Goal: Task Accomplishment & Management: Complete application form

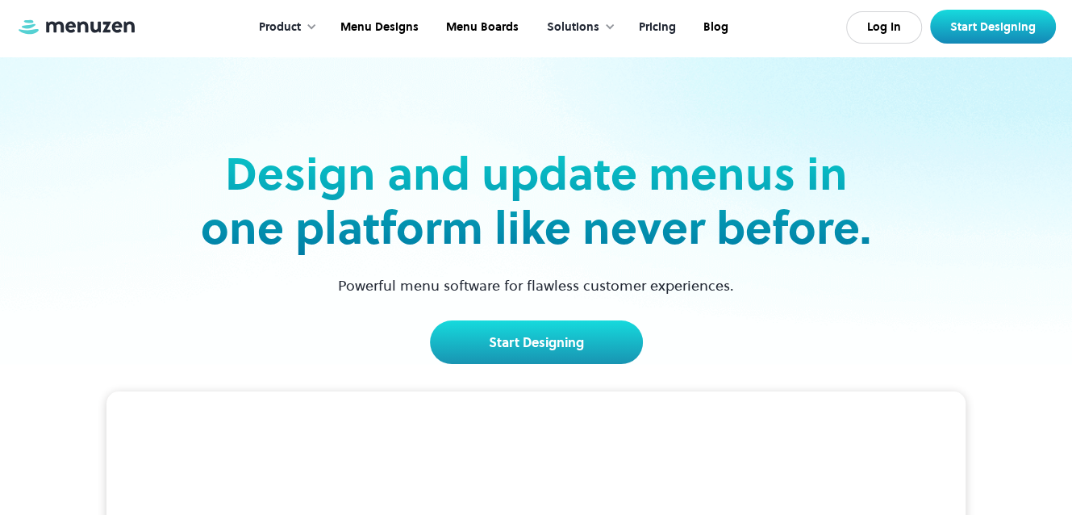
click at [665, 31] on link "Pricing" at bounding box center [655, 27] width 65 height 50
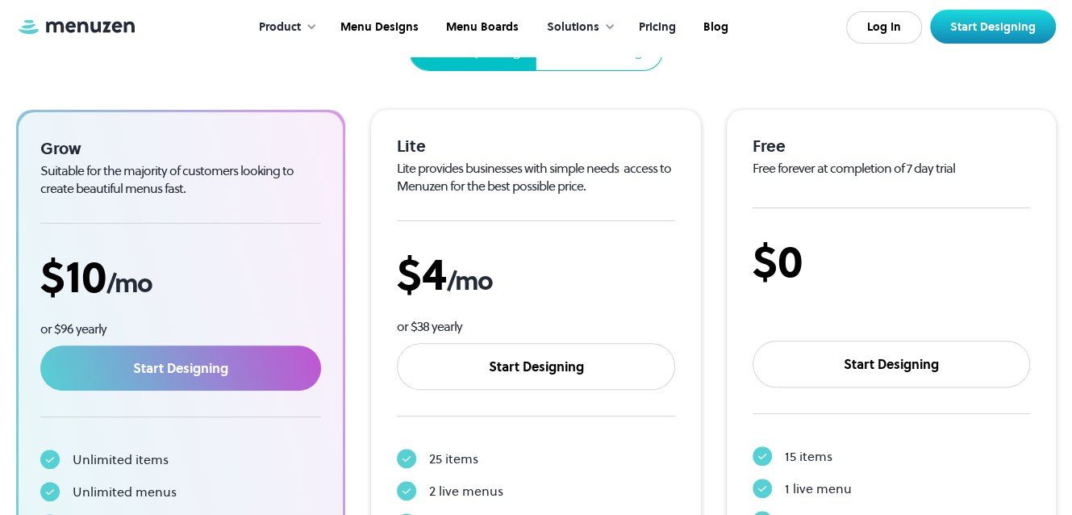
scroll to position [484, 0]
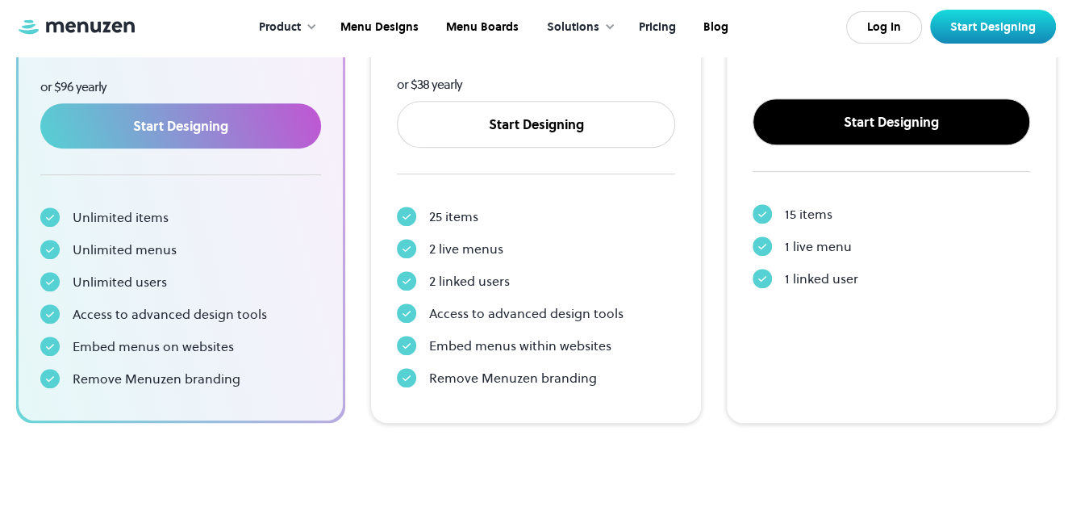
click at [853, 104] on link "Start Designing" at bounding box center [890, 121] width 277 height 47
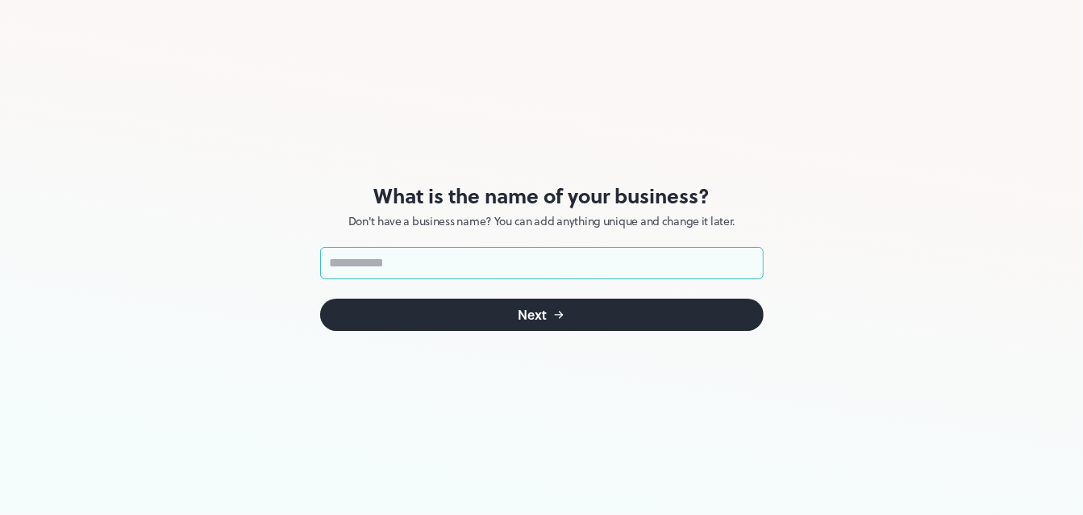
click at [460, 259] on input "text" at bounding box center [542, 263] width 444 height 32
type input "**********"
click at [538, 311] on div "Next" at bounding box center [533, 314] width 29 height 13
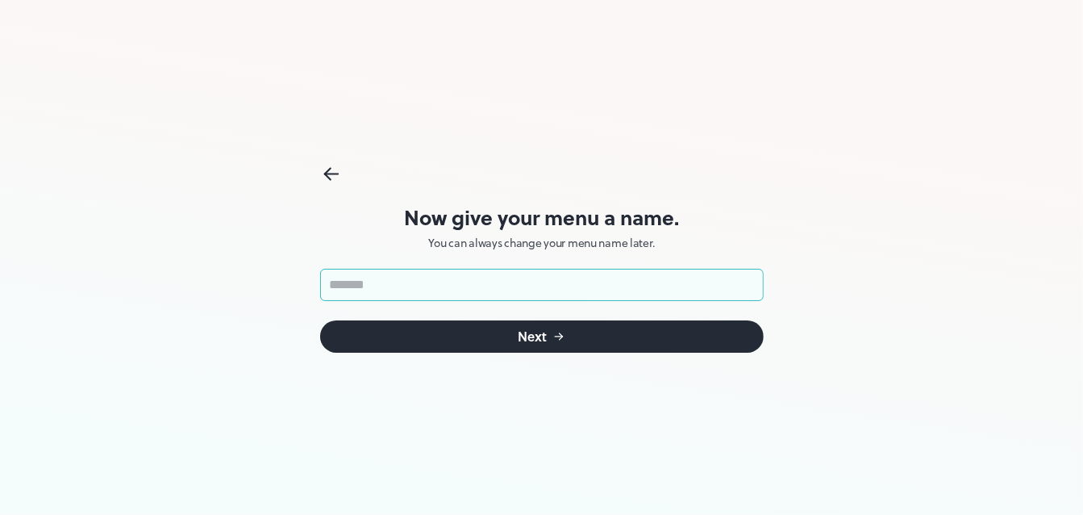
drag, startPoint x: 520, startPoint y: 277, endPoint x: 324, endPoint y: 277, distance: 196.0
click at [324, 277] on input "text" at bounding box center [542, 285] width 444 height 32
type input "*****"
click at [529, 337] on div "Next" at bounding box center [533, 336] width 29 height 13
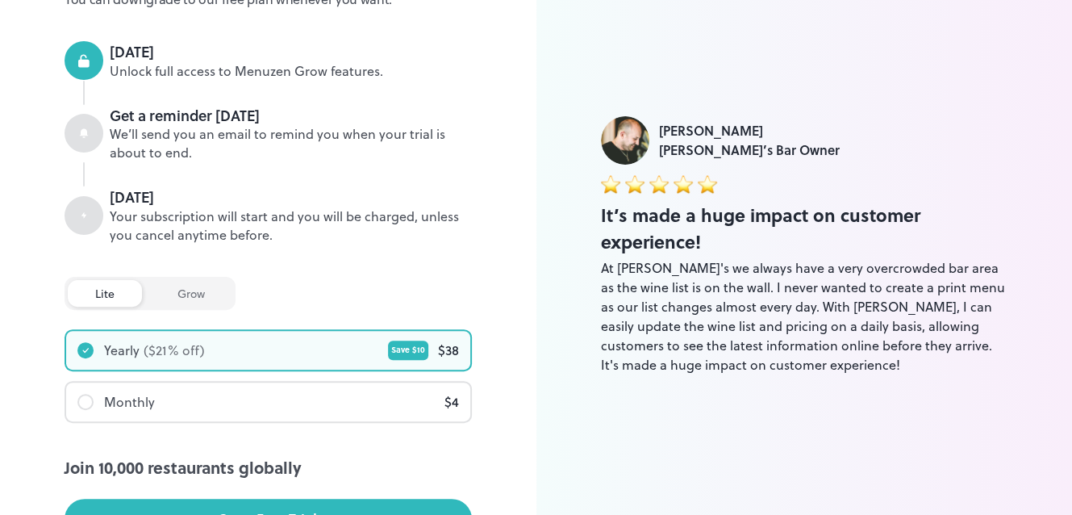
scroll to position [106, 0]
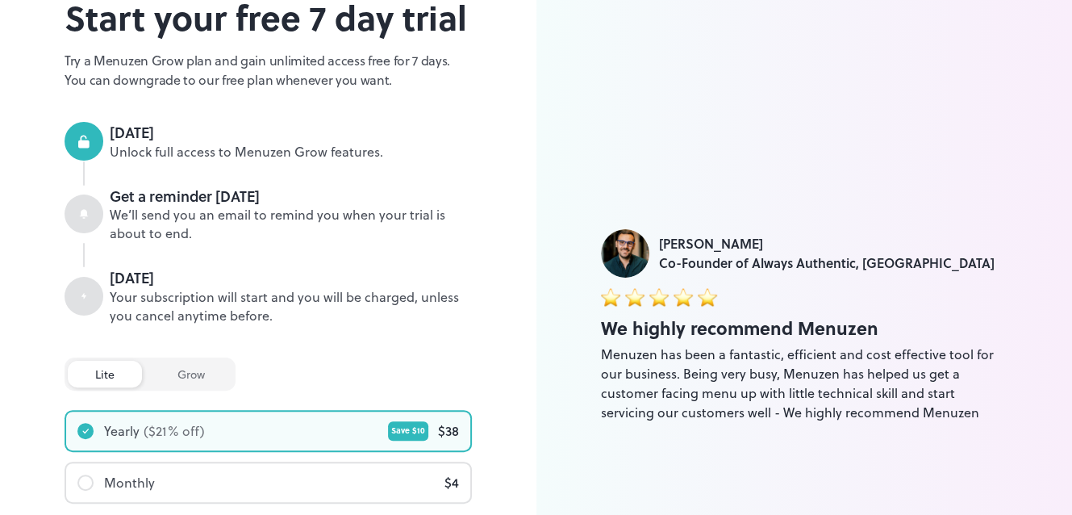
click at [205, 369] on div "grow" at bounding box center [191, 373] width 82 height 27
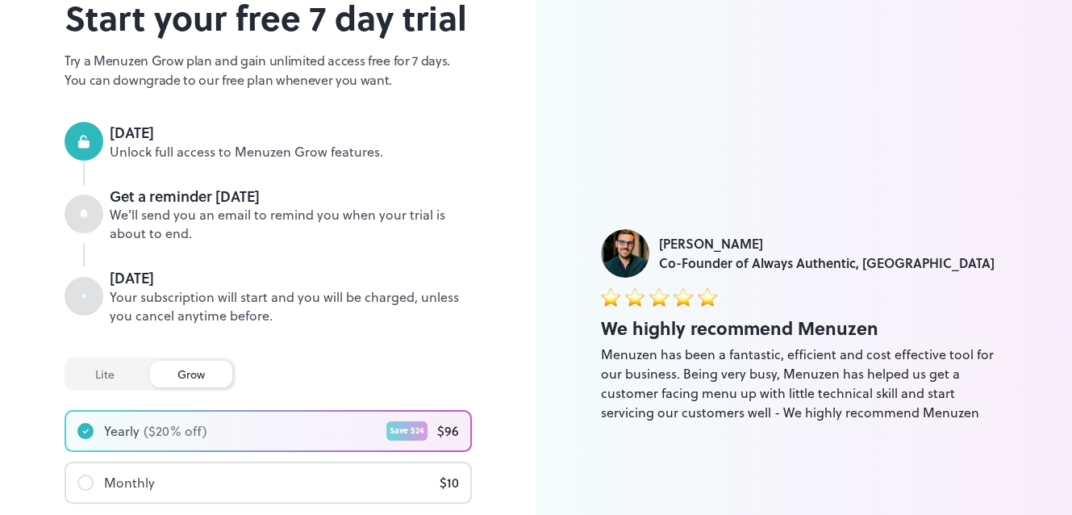
scroll to position [186, 0]
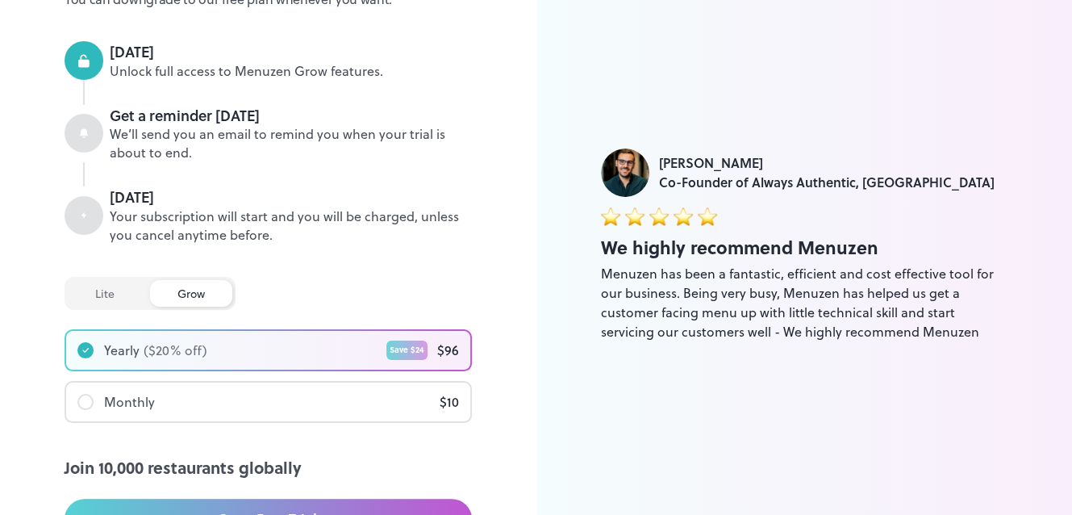
click at [110, 293] on div "lite" at bounding box center [105, 293] width 74 height 27
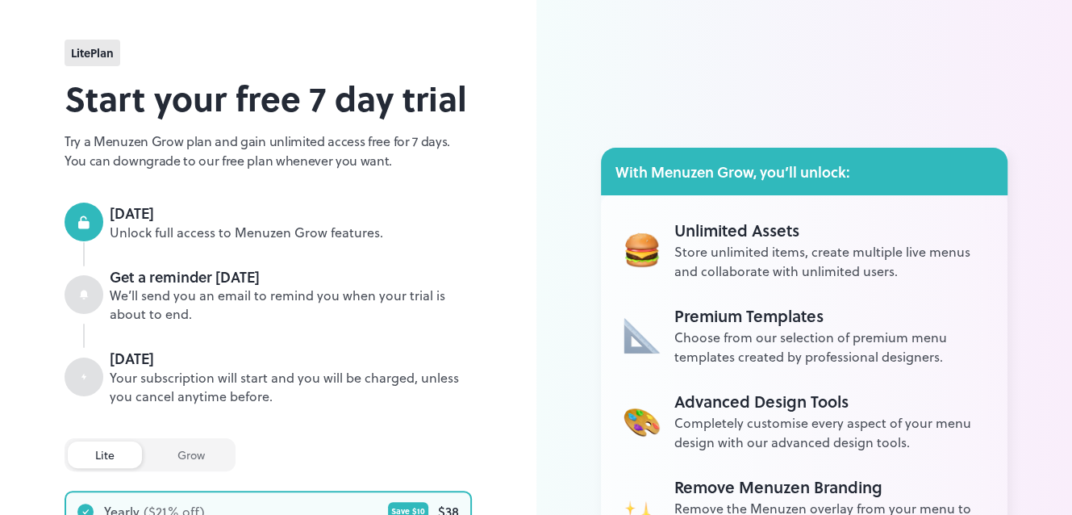
scroll to position [0, 0]
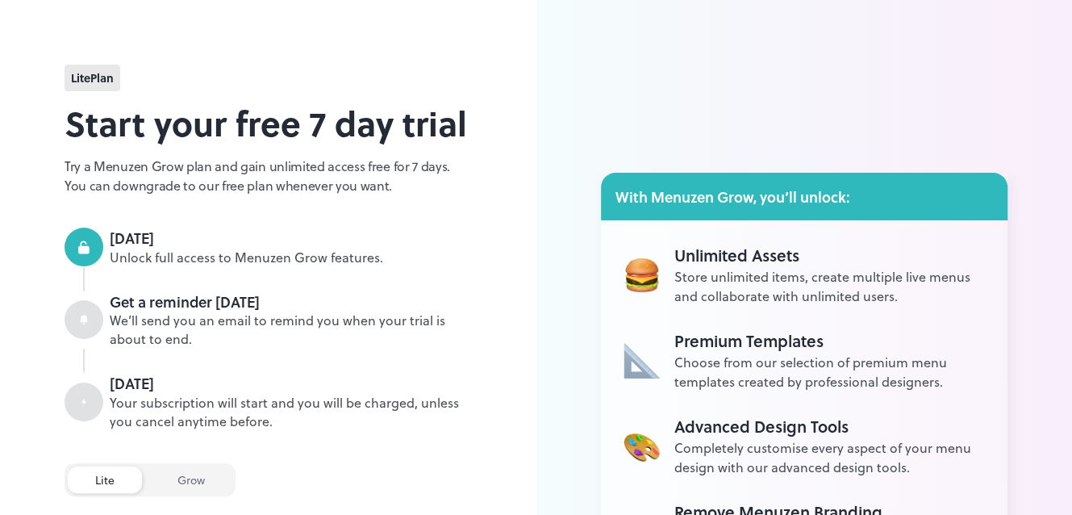
click at [90, 76] on span "lite Plan" at bounding box center [92, 77] width 43 height 17
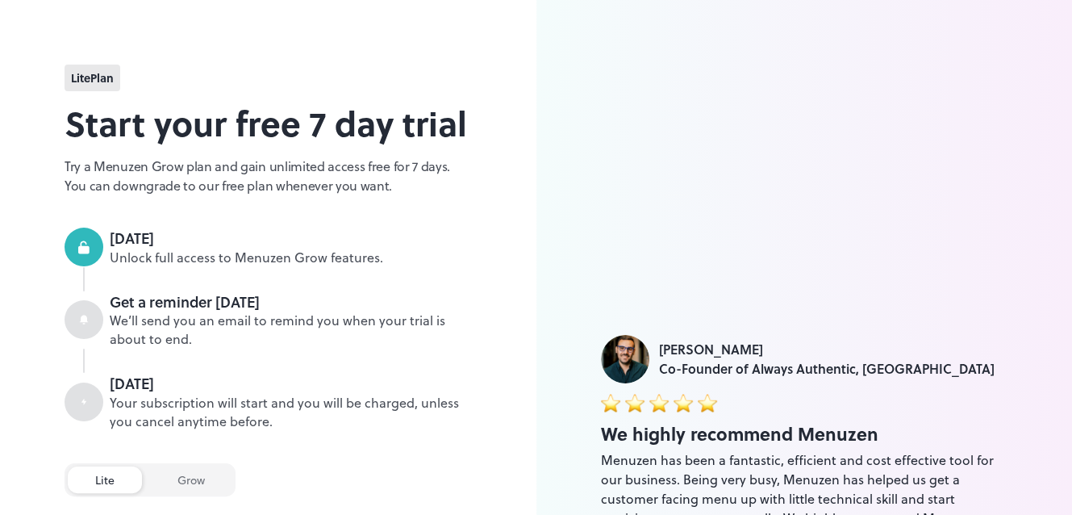
scroll to position [323, 0]
